Goal: Complete application form

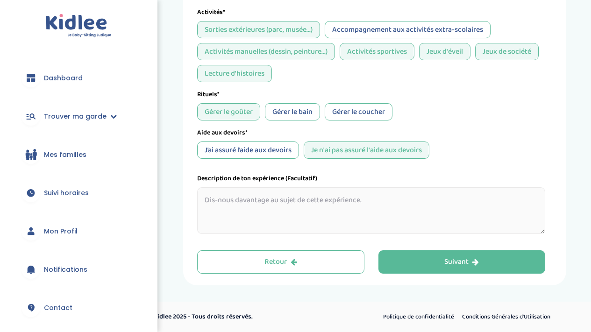
scroll to position [420, 0]
click at [370, 209] on textarea at bounding box center [371, 210] width 348 height 47
type textarea "D"
paste textarea "j’ai eu l’opportunité d’accompagner les enfants lors de sorties variées, d’orga…"
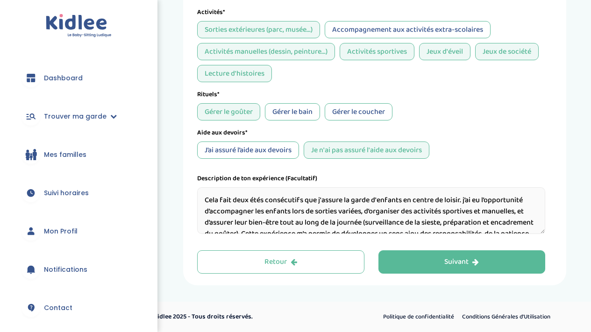
scroll to position [0, 0]
click at [466, 202] on textarea "Cela fait deux étés consécutifs que j'assure la garde d'enfants en centre de lo…" at bounding box center [371, 210] width 348 height 47
click at [468, 201] on textarea "Cela fait deux étés consécutifs que j'assure la garde d'enfants en centre de lo…" at bounding box center [371, 210] width 348 height 47
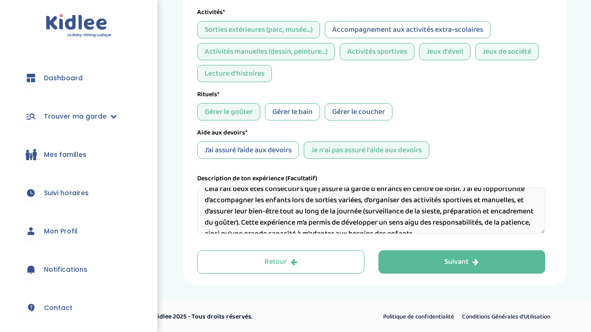
scroll to position [10, 0]
click at [365, 204] on textarea "Cela fait deux étés consécutifs que j'assure la garde d'enfants en centre de lo…" at bounding box center [371, 210] width 348 height 47
click at [364, 204] on textarea "Cela fait deux étés consécutifs que j'assure la garde d'enfants en centre de lo…" at bounding box center [371, 210] width 348 height 47
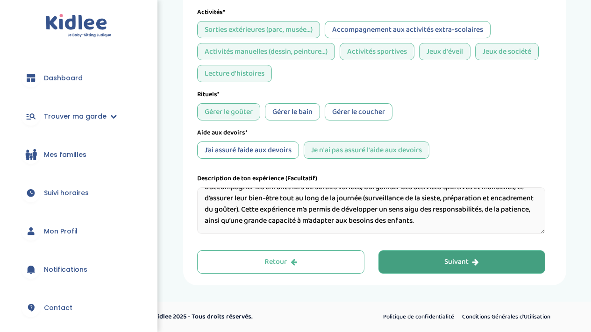
scroll to position [24, 0]
type textarea "Cela fait deux étés consécutifs que j'assure la garde d'enfants en centre de lo…"
click at [425, 265] on button "Suivant" at bounding box center [461, 261] width 167 height 23
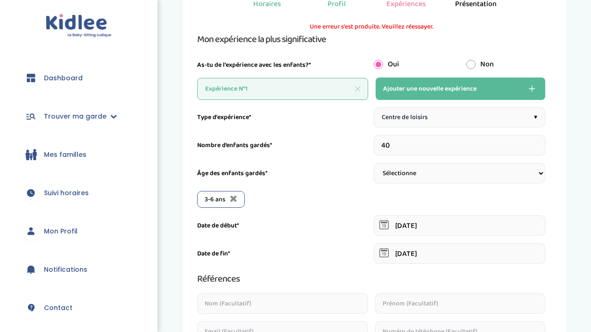
scroll to position [35, 0]
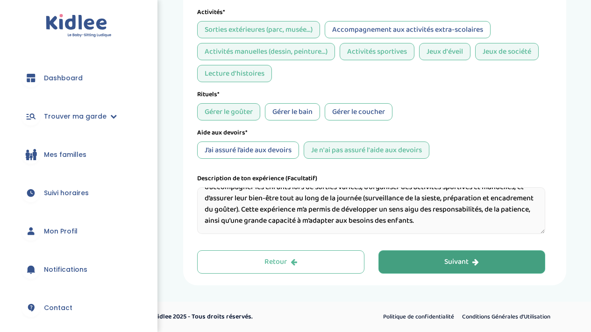
click at [423, 266] on button "Suivant" at bounding box center [461, 261] width 167 height 23
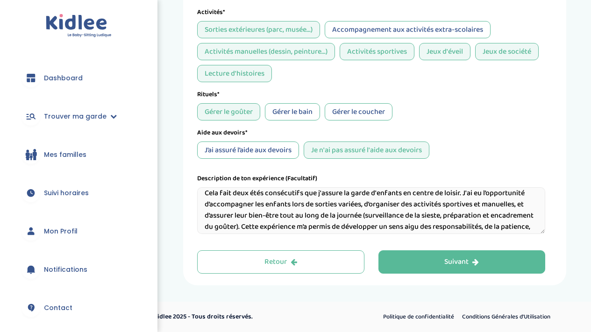
scroll to position [0, 0]
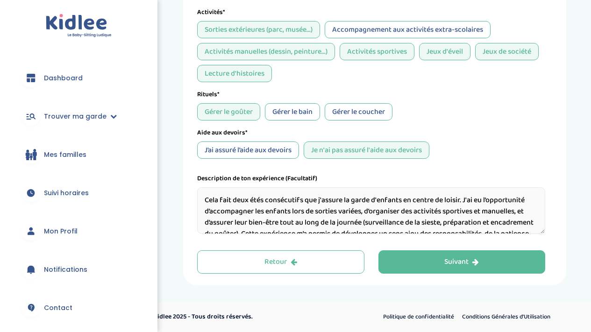
drag, startPoint x: 475, startPoint y: 224, endPoint x: 202, endPoint y: 184, distance: 276.1
click at [202, 184] on div "Description de ton expérience (Facultatif) Cela fait deux étés consécutifs que …" at bounding box center [371, 204] width 348 height 60
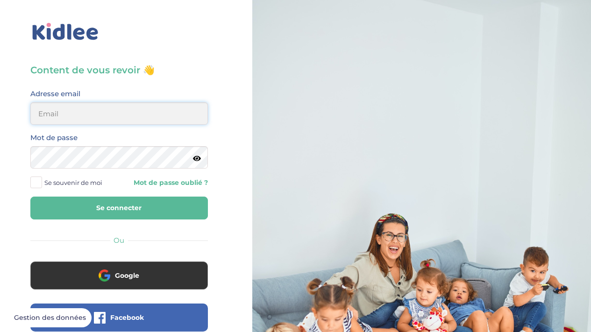
type input "liv.alexandre50@gmail.com"
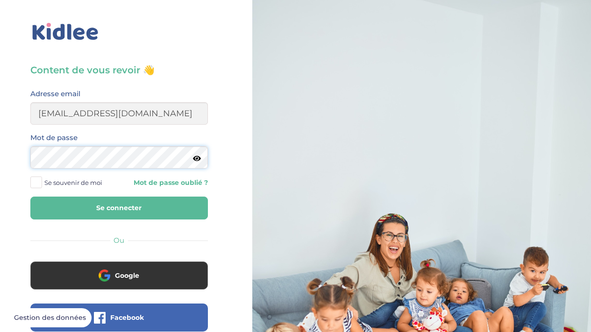
click at [119, 208] on button "Se connecter" at bounding box center [118, 208] width 177 height 23
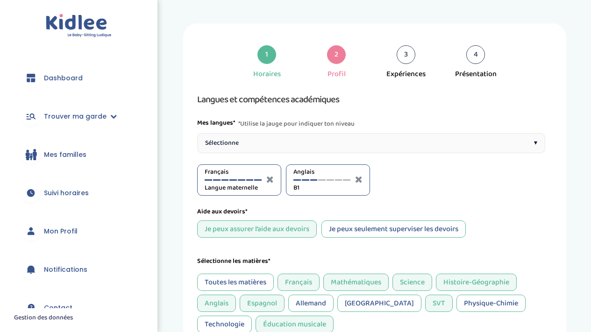
select select "Prémière"
select select "Seconde"
select select "Terminale"
select select "3eme"
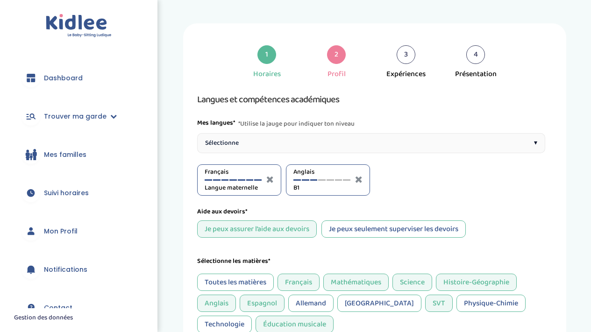
select select "3eme"
select select "Terminale"
select select "3eme"
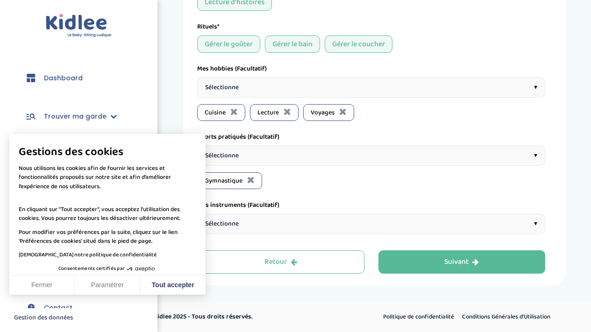
scroll to position [774, 0]
click at [156, 287] on button "Tout accepter" at bounding box center [172, 286] width 65 height 20
checkbox input "true"
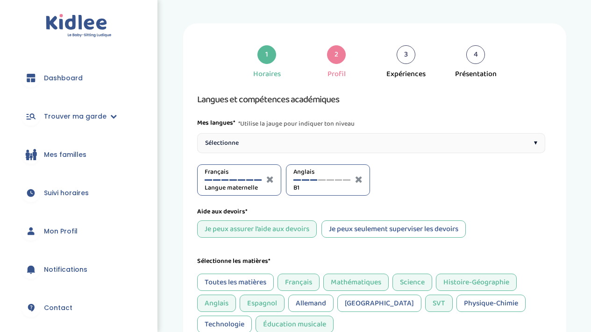
scroll to position [0, 0]
